Goal: Task Accomplishment & Management: Use online tool/utility

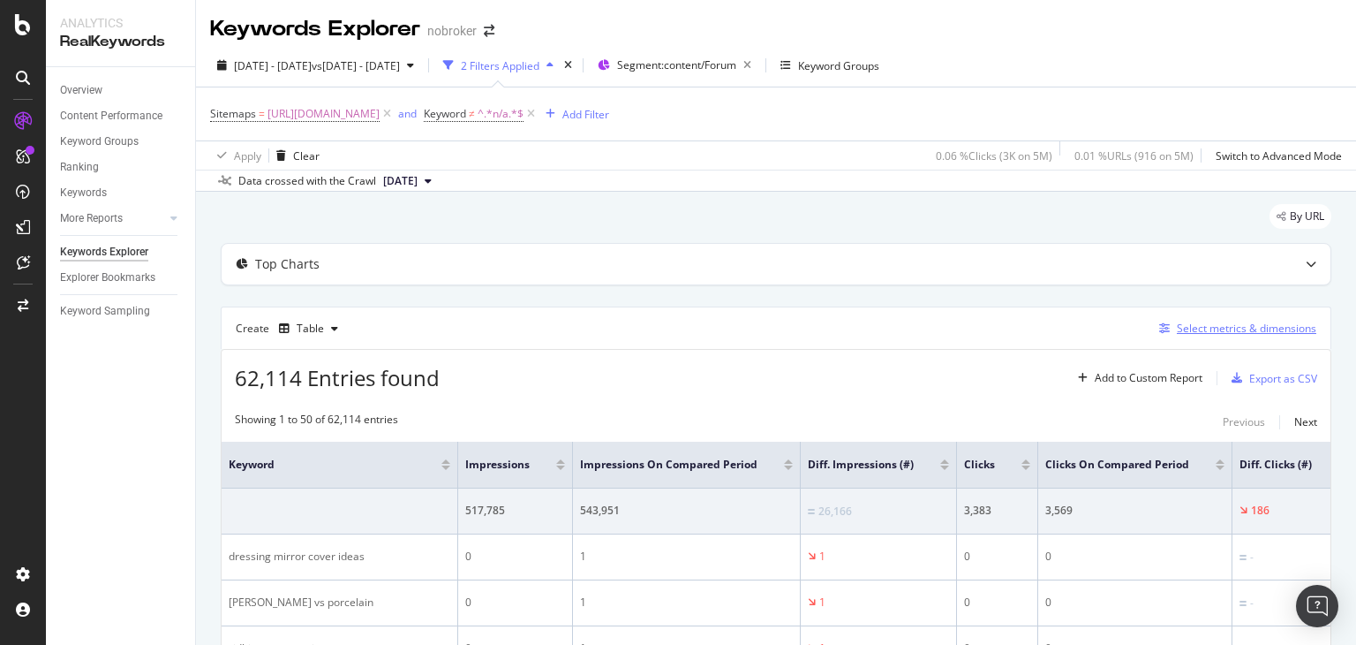
click at [1197, 327] on div "Select metrics & dimensions" at bounding box center [1247, 328] width 140 height 15
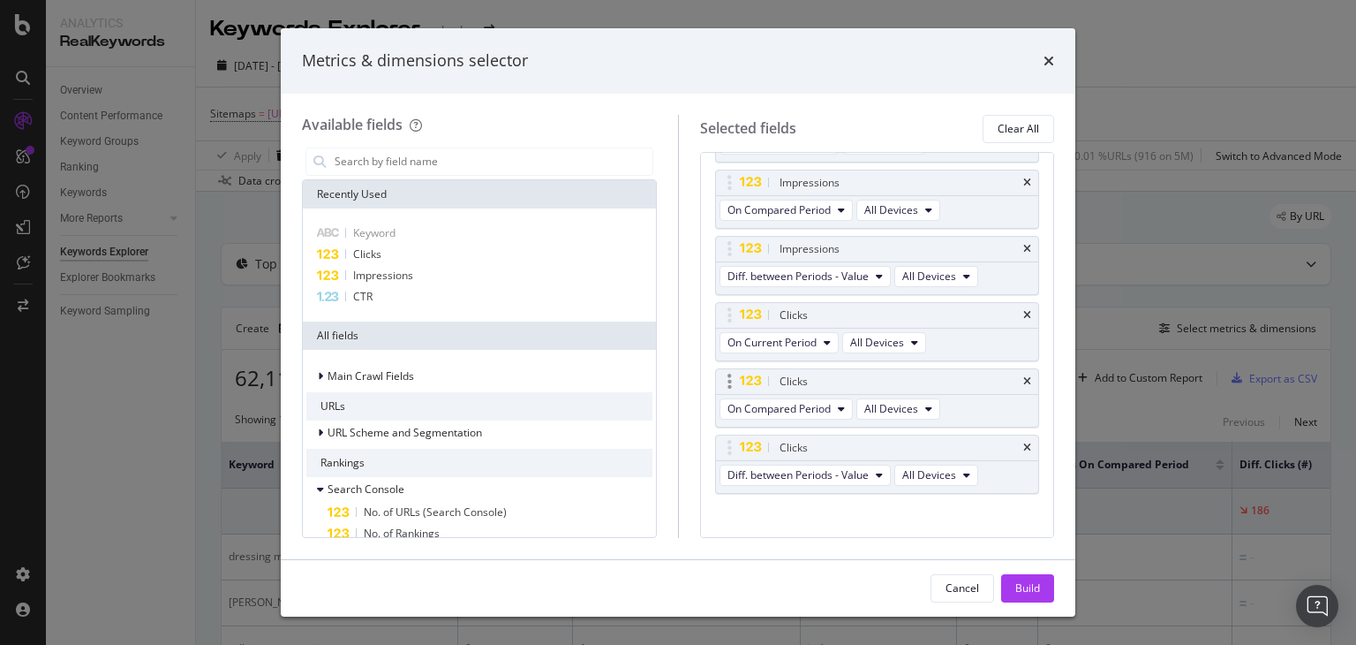
scroll to position [197, 0]
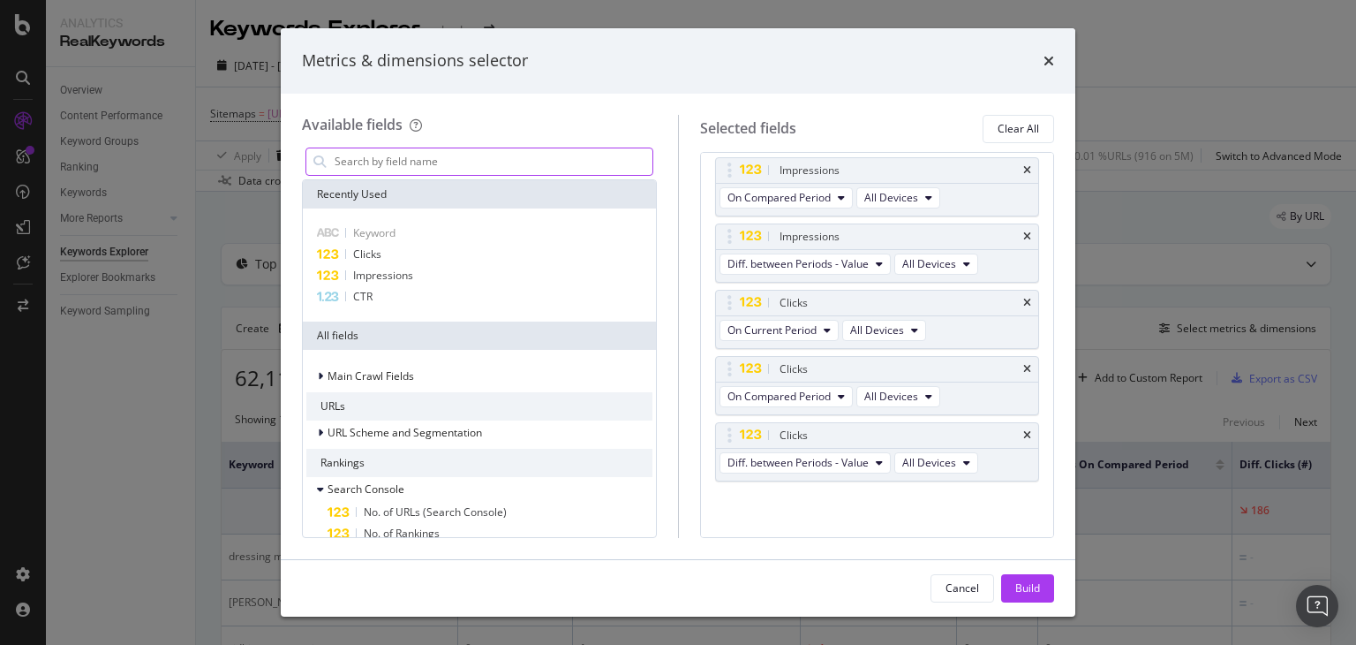
click at [411, 163] on input "modal" at bounding box center [493, 161] width 320 height 26
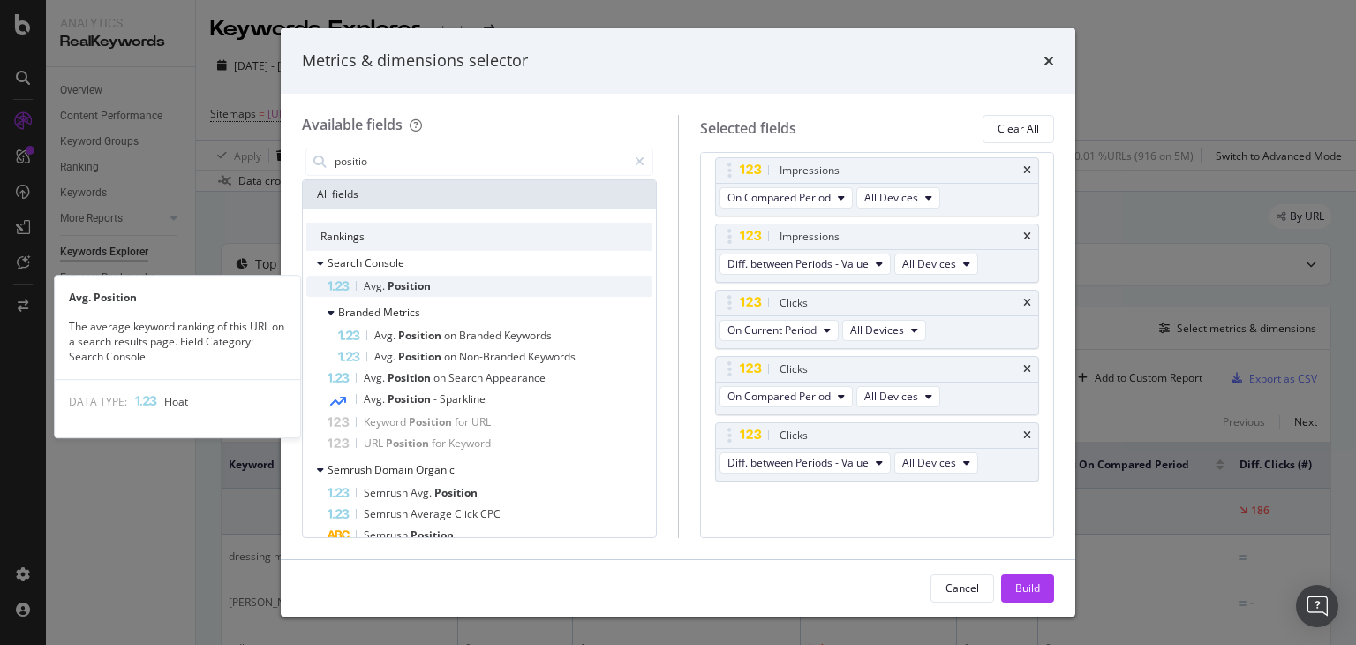
type input "positio"
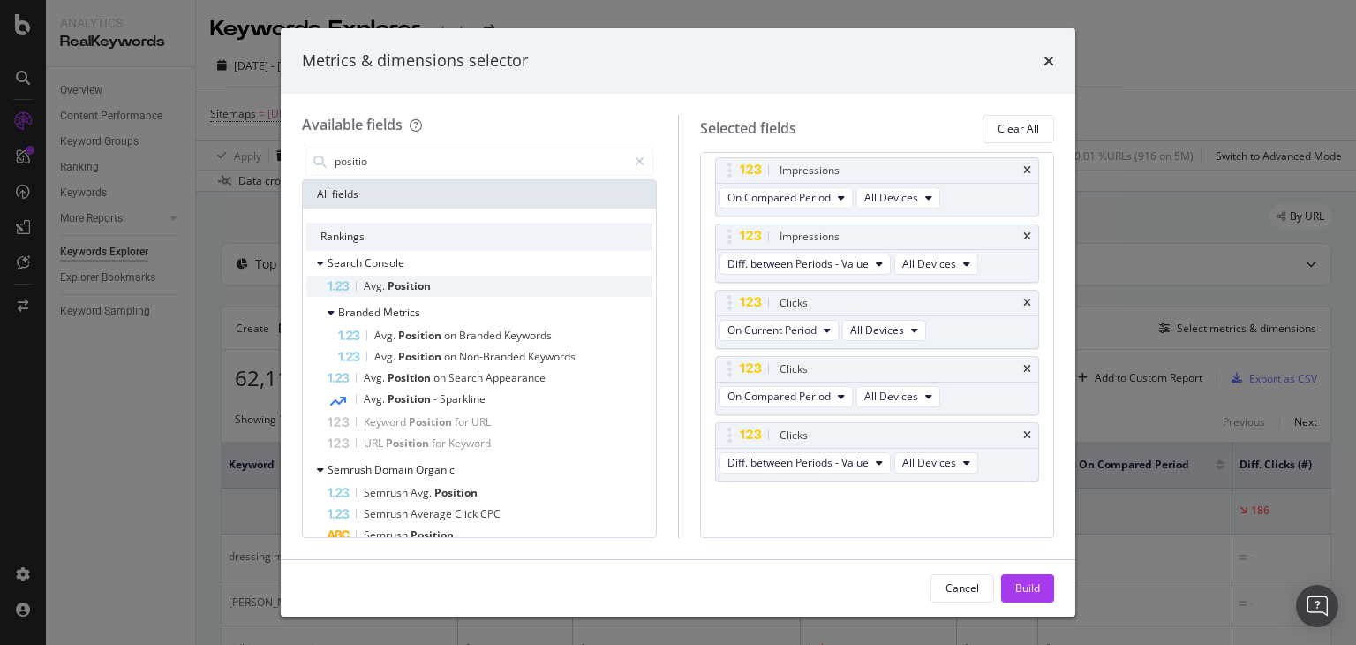
click at [471, 284] on div "Avg. Position" at bounding box center [490, 286] width 325 height 21
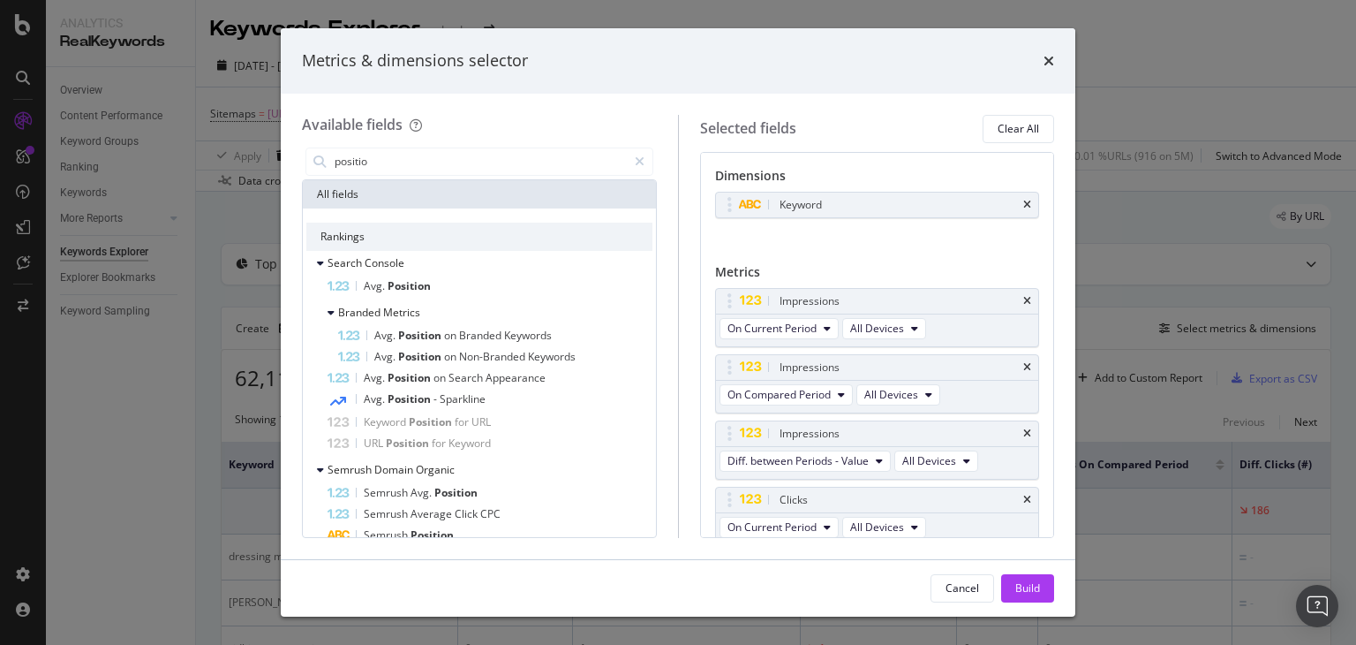
scroll to position [262, 0]
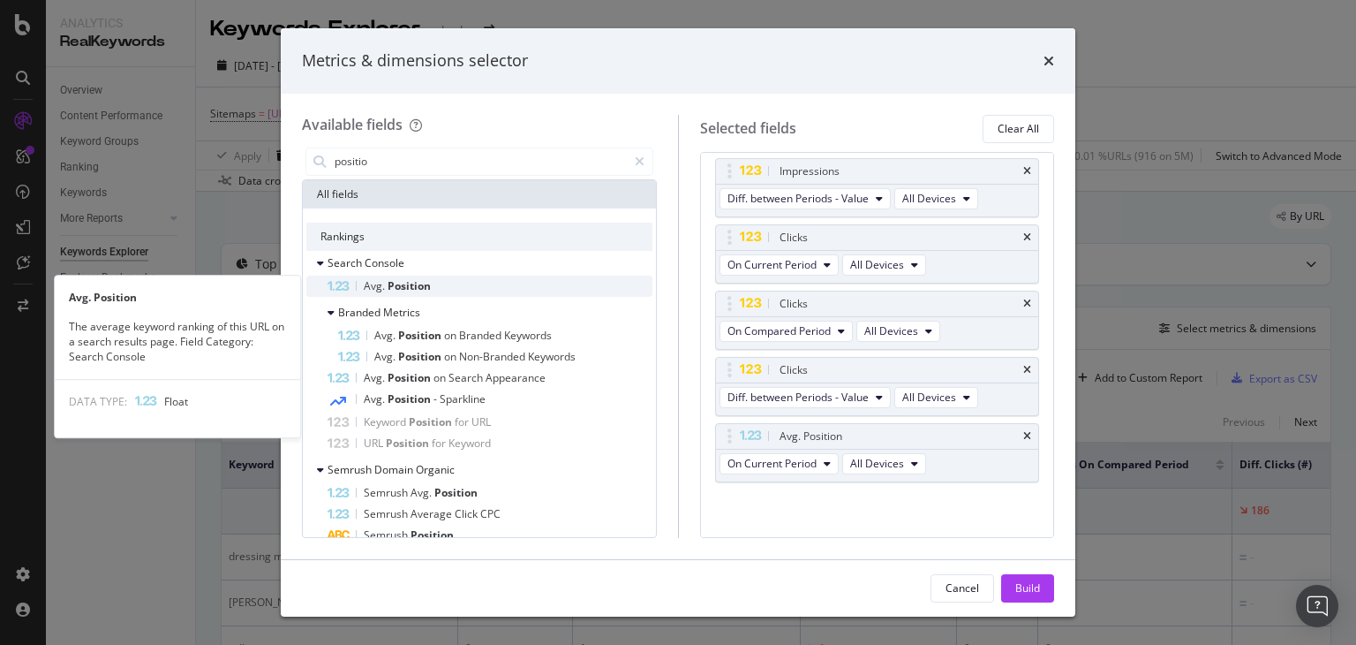
click at [390, 283] on span "Position" at bounding box center [409, 285] width 43 height 15
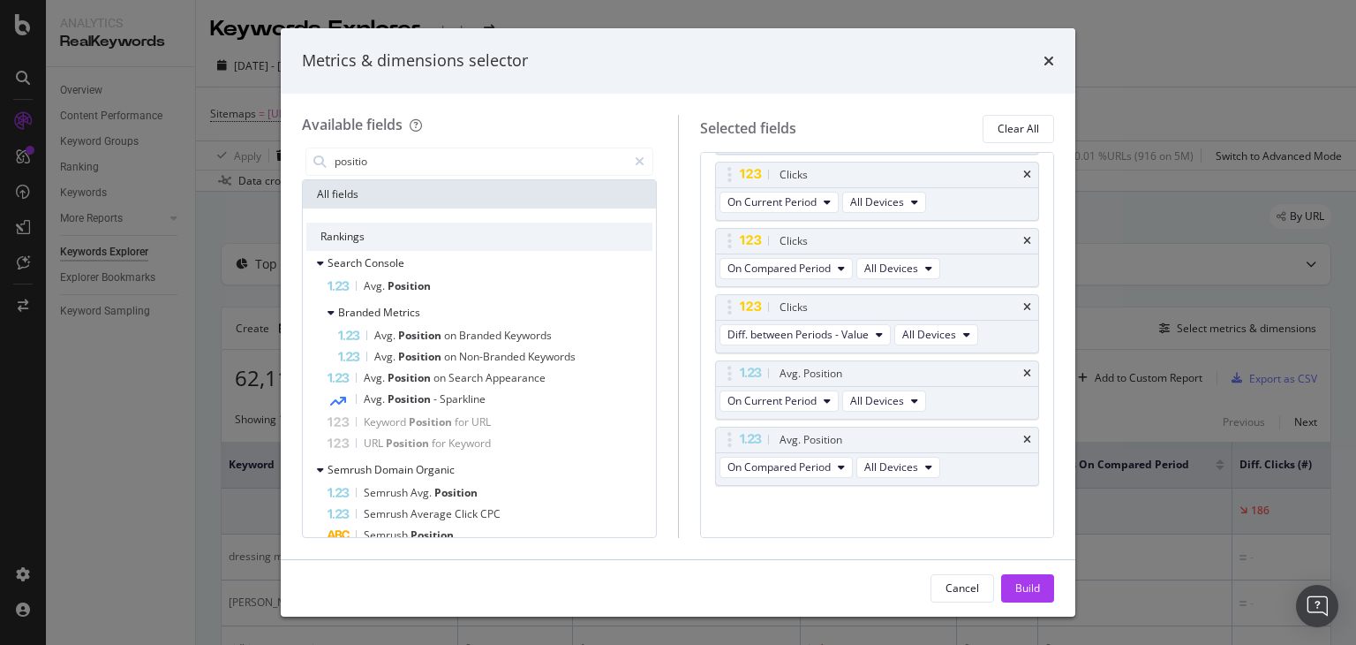
scroll to position [329, 0]
click at [404, 281] on span "Position" at bounding box center [409, 285] width 43 height 15
click at [895, 458] on icon "modal" at bounding box center [896, 463] width 7 height 11
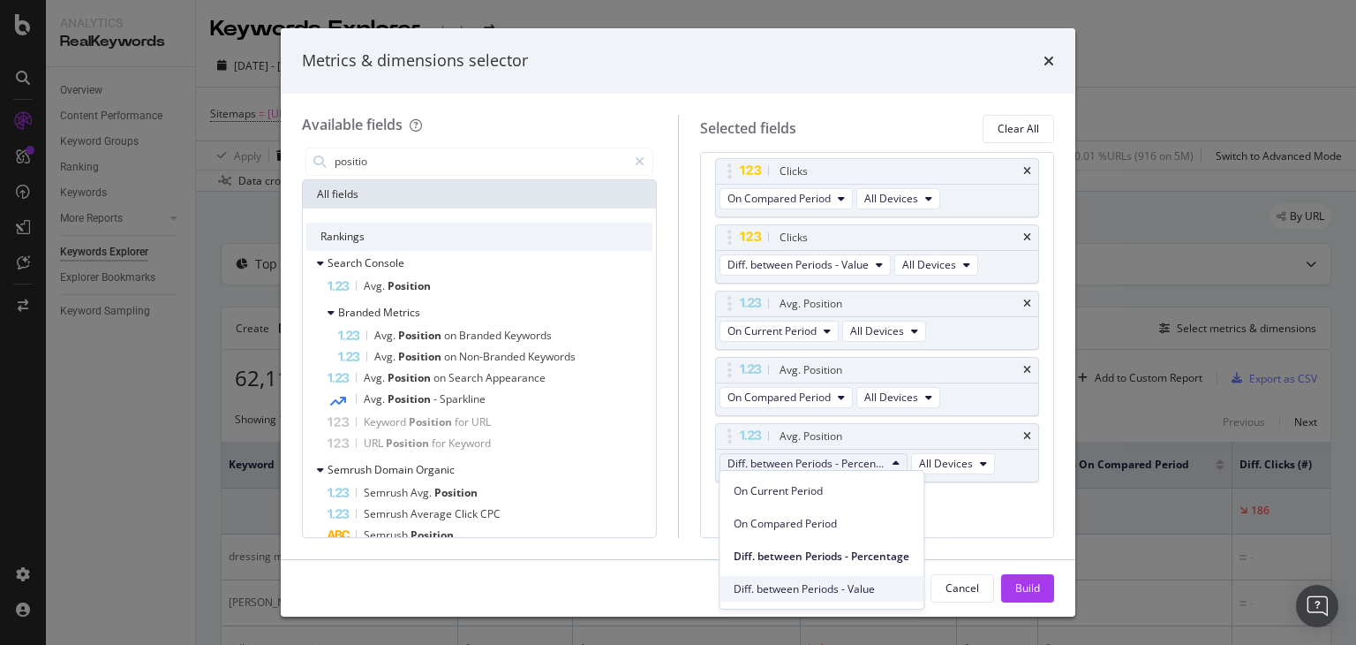
click at [867, 589] on span "Diff. between Periods - Value" at bounding box center [822, 589] width 176 height 16
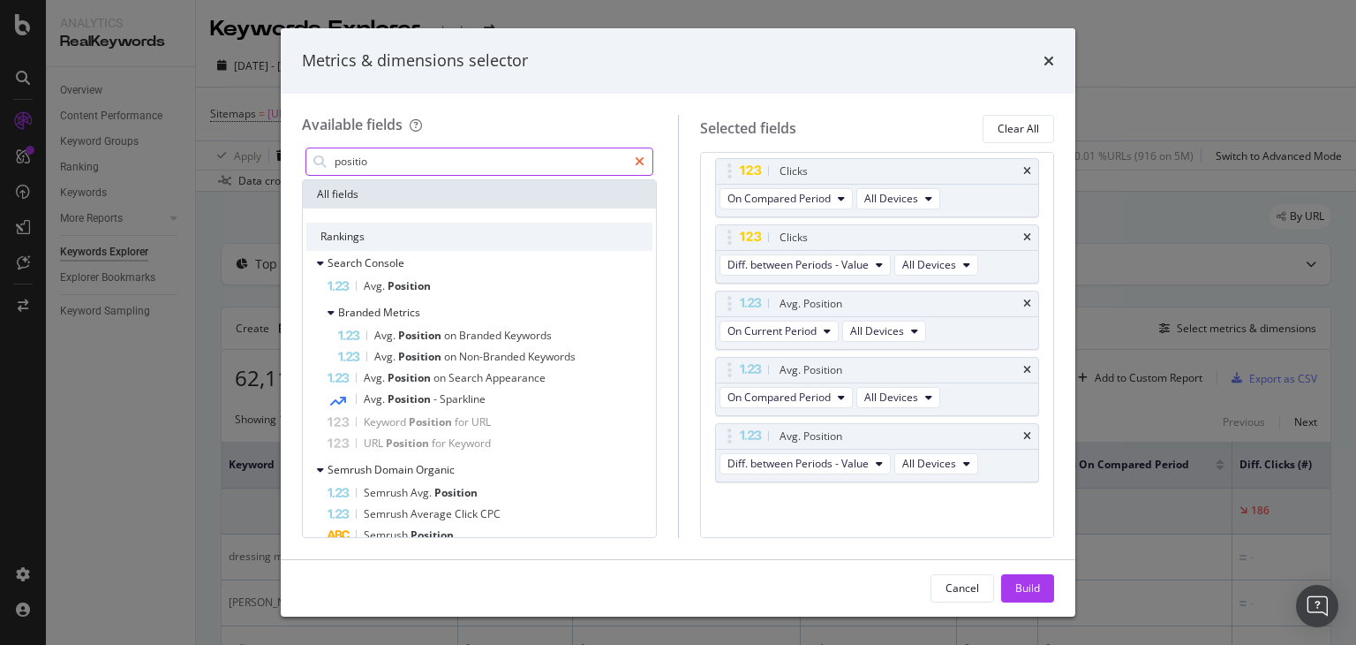
click at [638, 157] on icon "modal" at bounding box center [640, 161] width 10 height 12
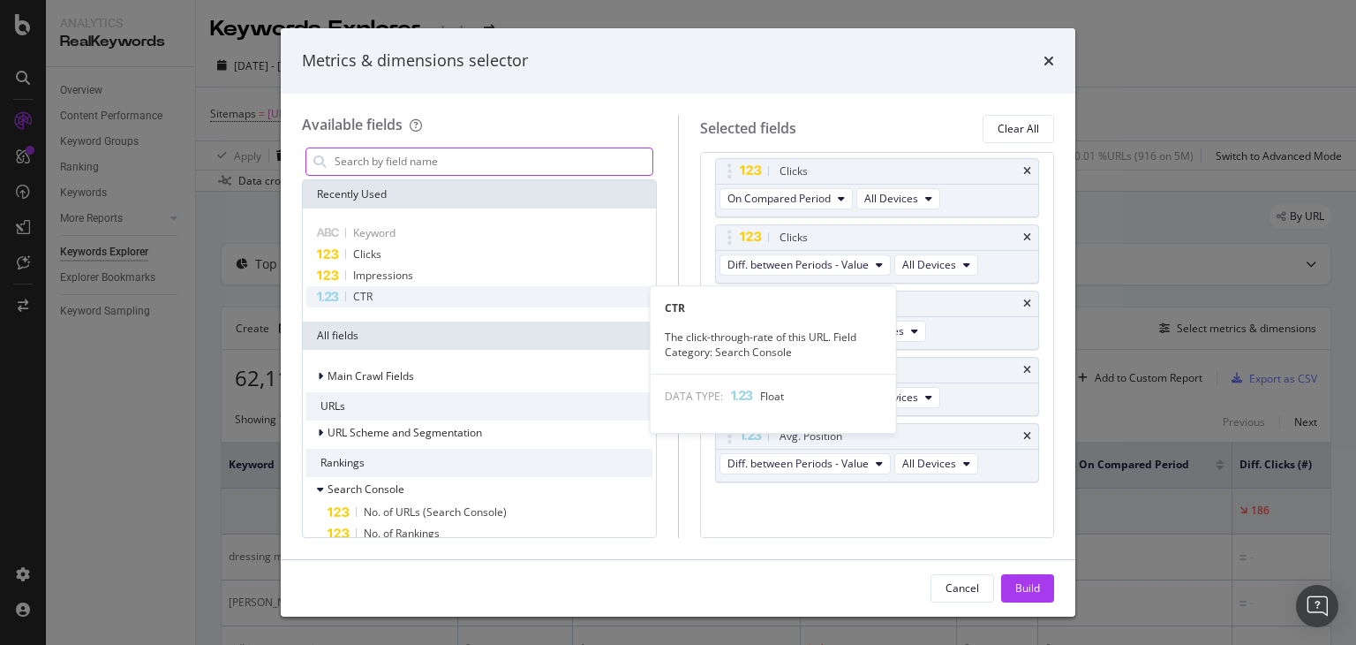
click at [374, 294] on div "CTR" at bounding box center [479, 296] width 346 height 21
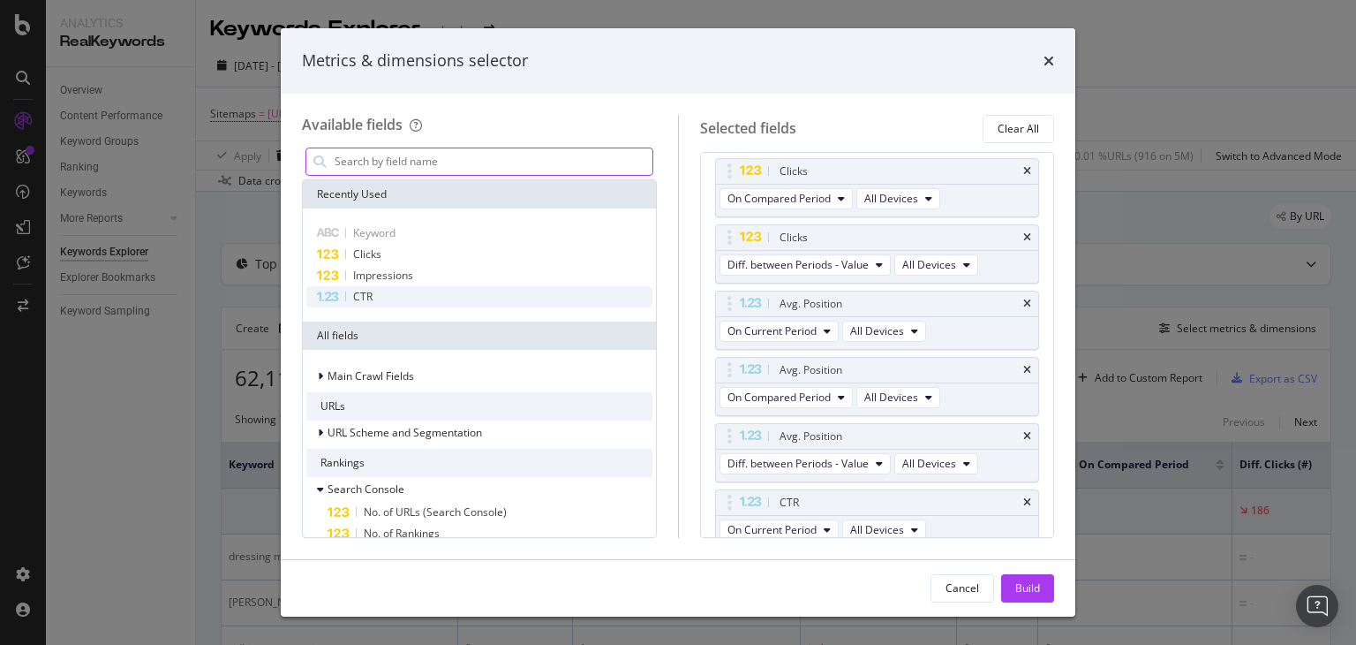
scroll to position [402, 0]
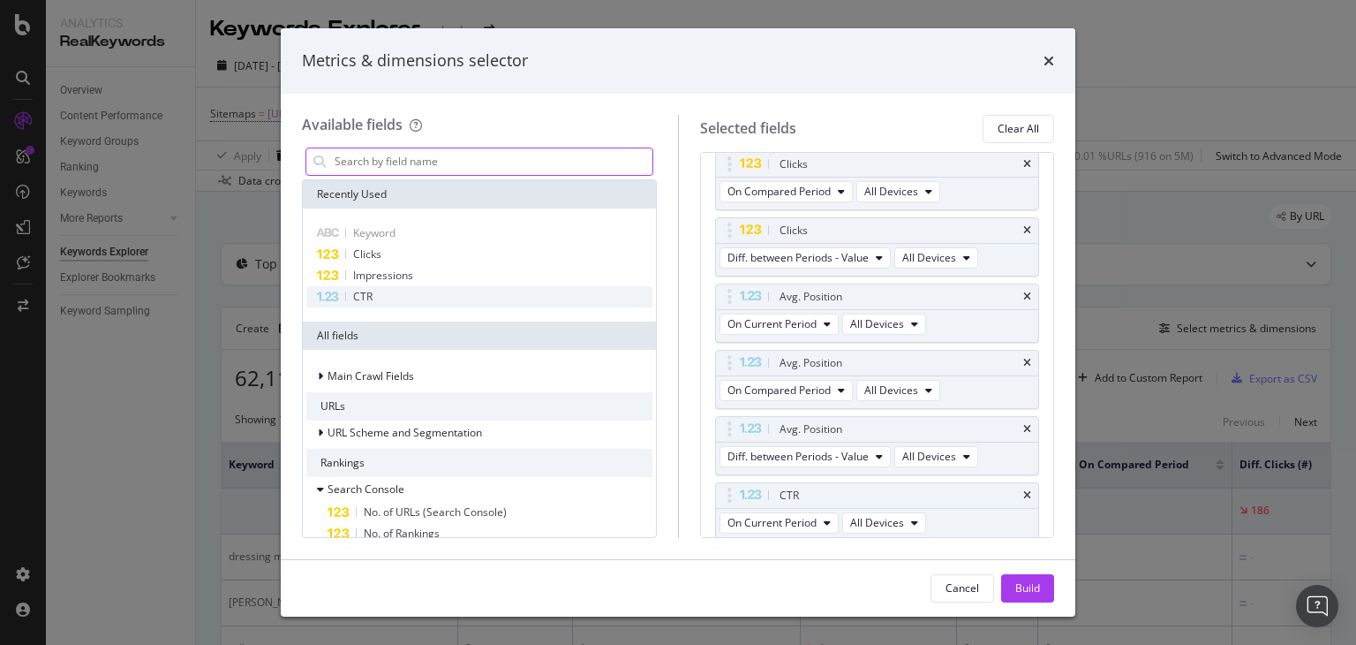
click at [372, 298] on div "CTR" at bounding box center [479, 296] width 346 height 21
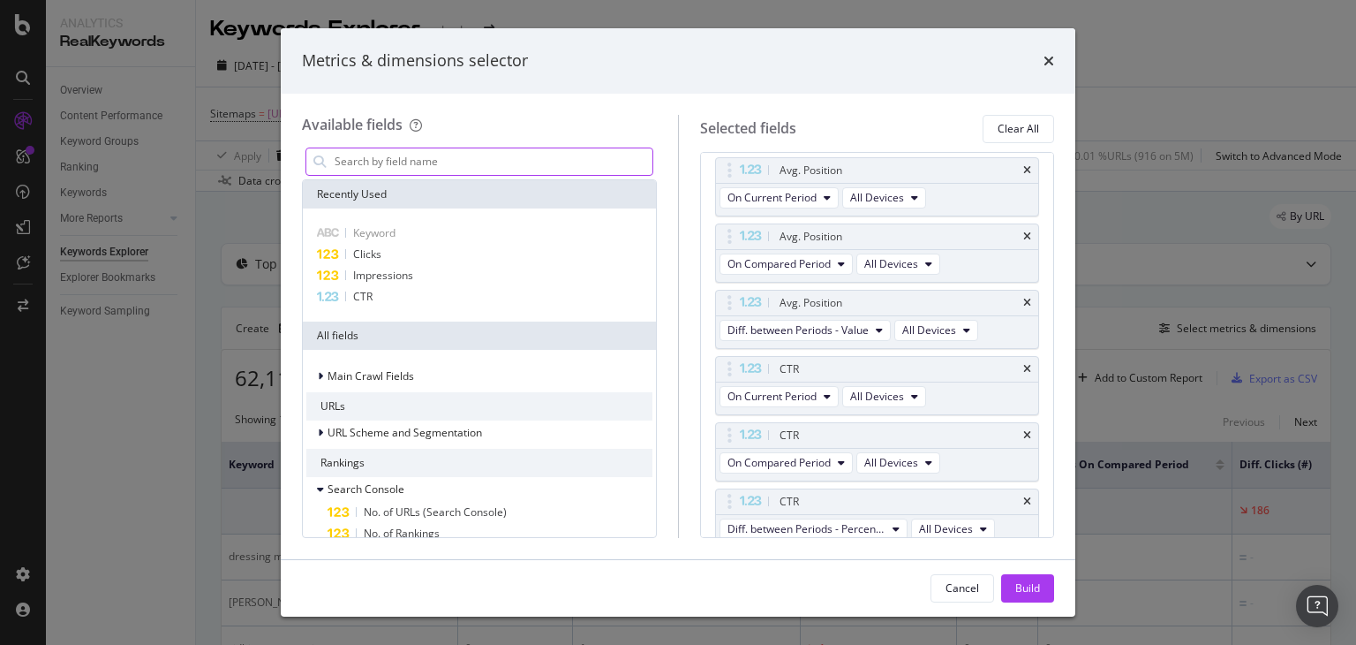
scroll to position [533, 0]
click at [881, 526] on button "Diff. between Periods - Percentage" at bounding box center [814, 523] width 188 height 21
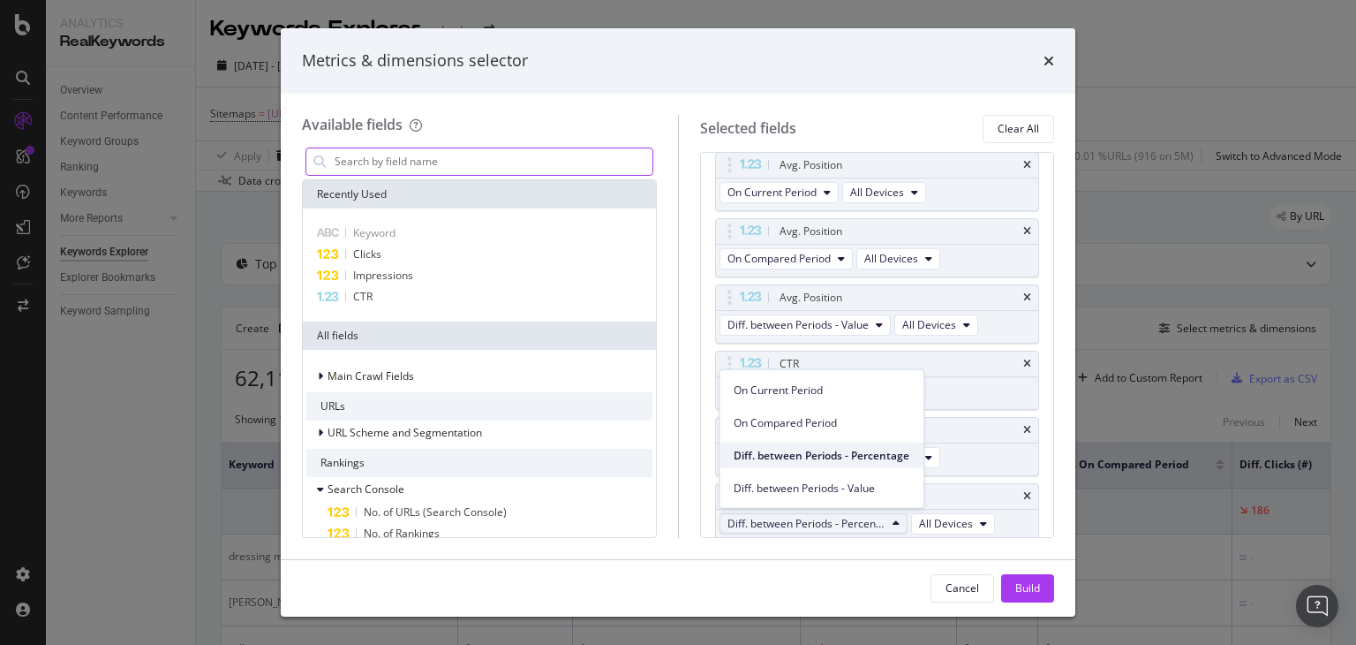
click at [880, 457] on span "Diff. between Periods - Percentage" at bounding box center [822, 455] width 176 height 16
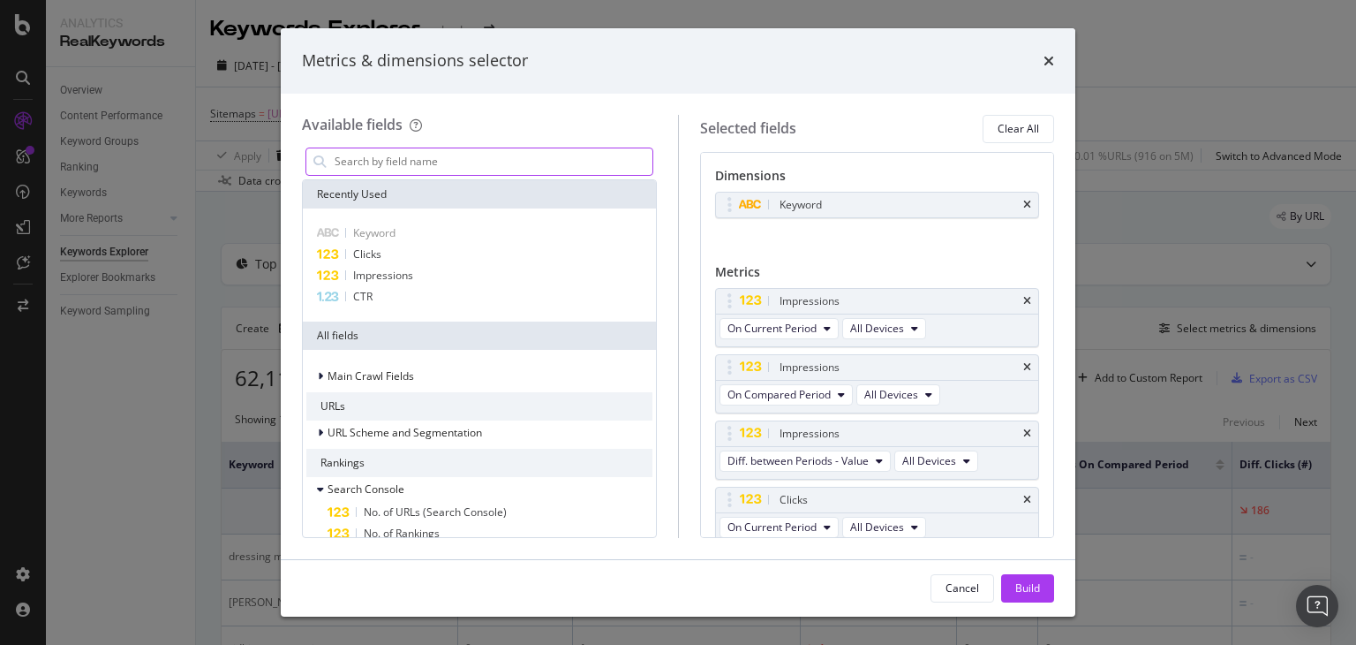
scroll to position [530, 0]
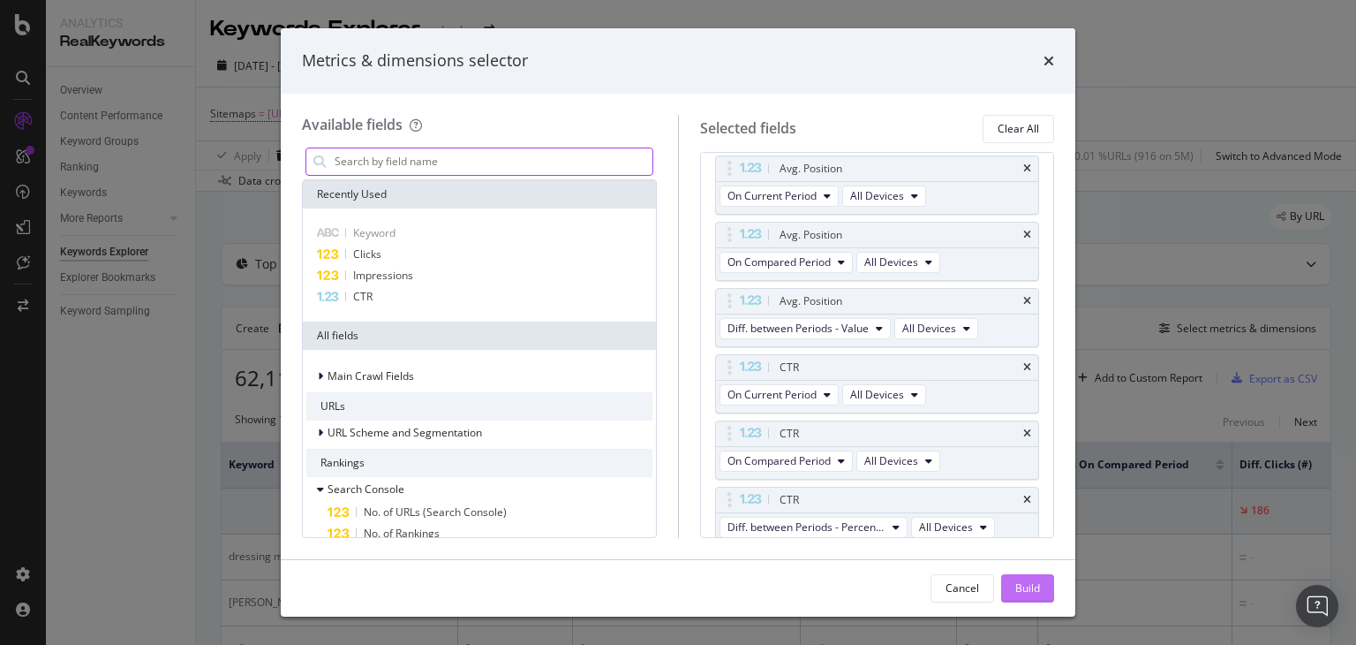
click at [1036, 588] on div "Build" at bounding box center [1028, 587] width 25 height 15
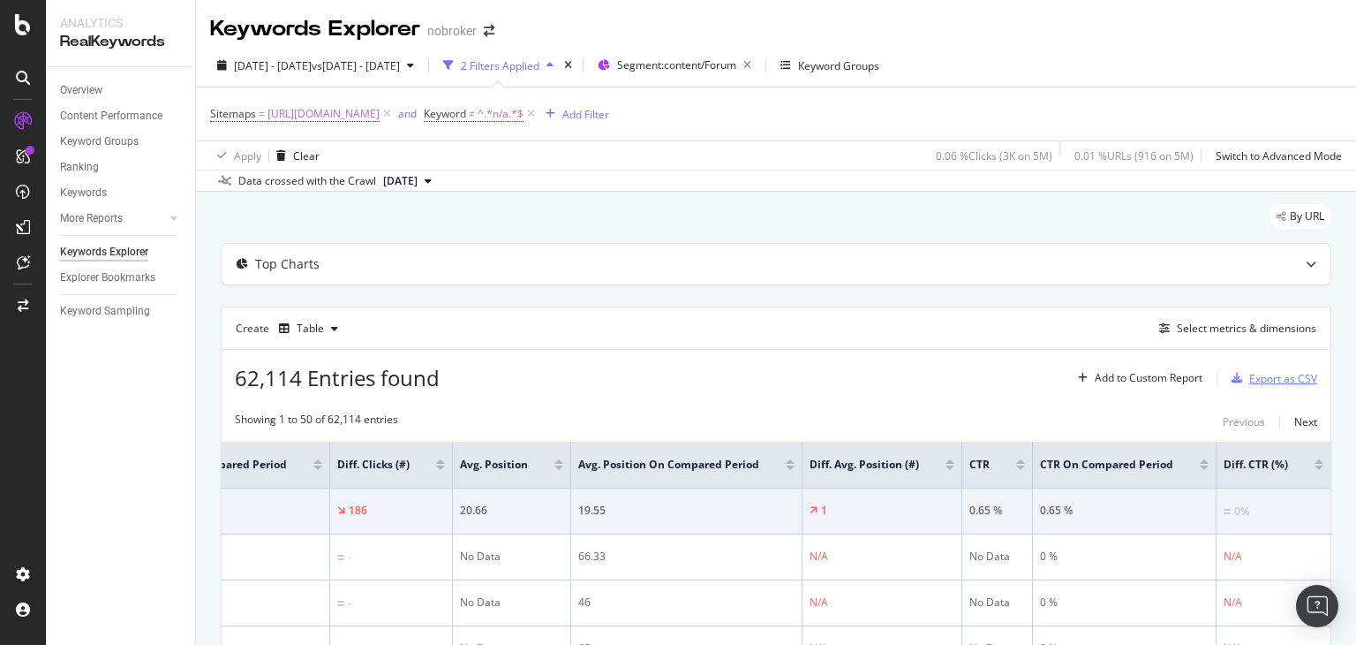
click at [1250, 376] on div "Export as CSV" at bounding box center [1284, 378] width 68 height 15
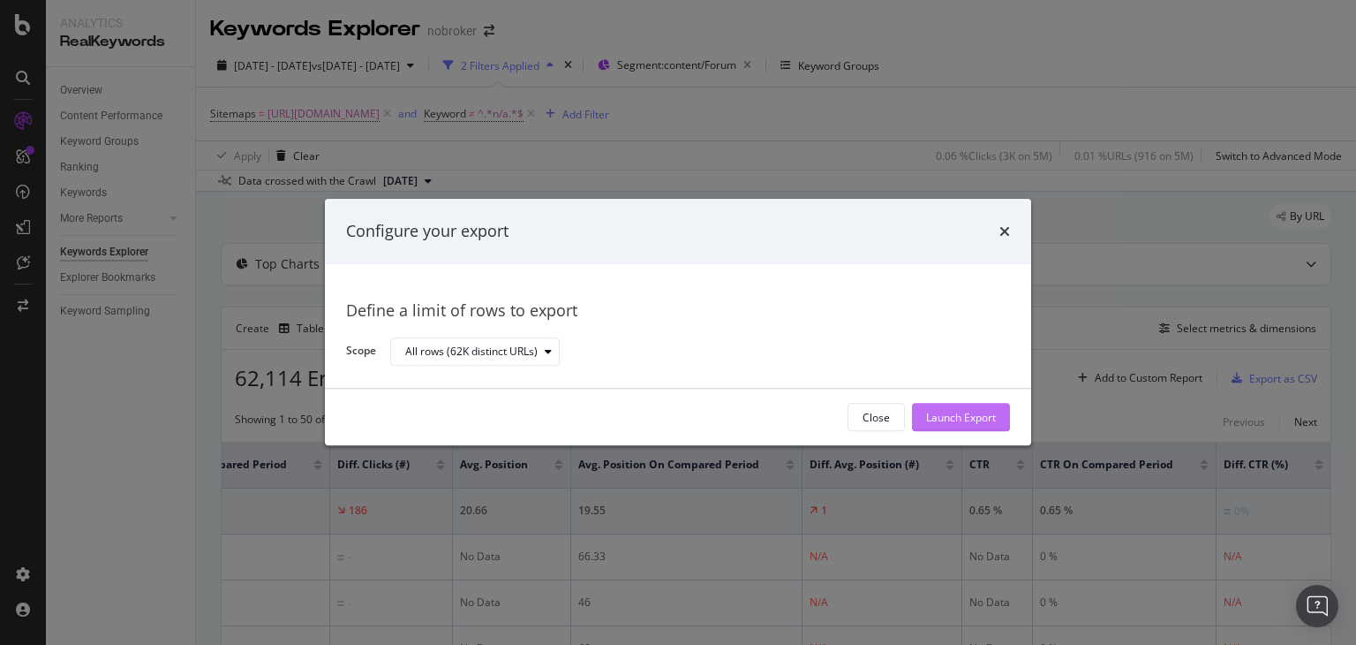
click at [957, 412] on div "Launch Export" at bounding box center [961, 417] width 70 height 15
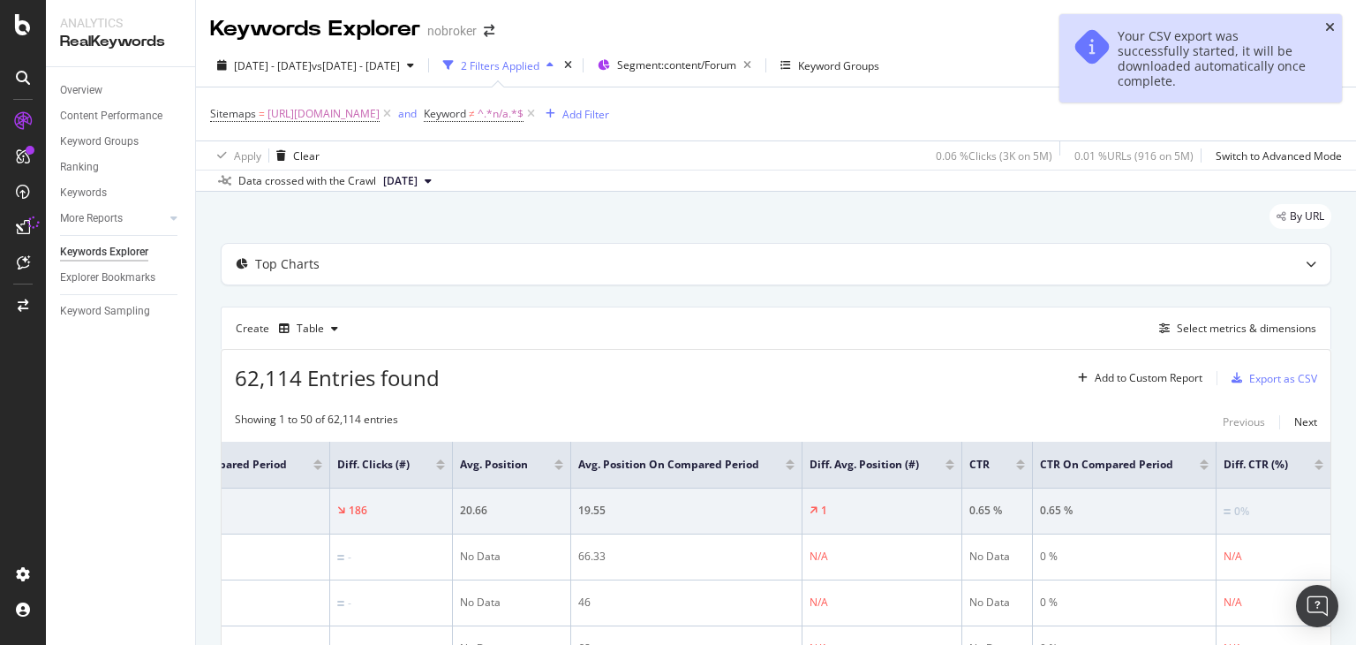
click at [1329, 26] on icon "close toast" at bounding box center [1330, 27] width 10 height 12
